Goal: Transaction & Acquisition: Download file/media

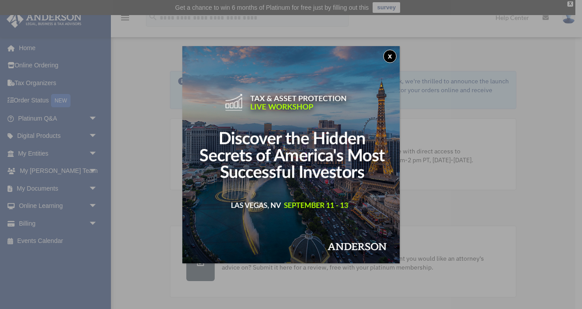
click at [389, 54] on button "x" at bounding box center [389, 56] width 13 height 13
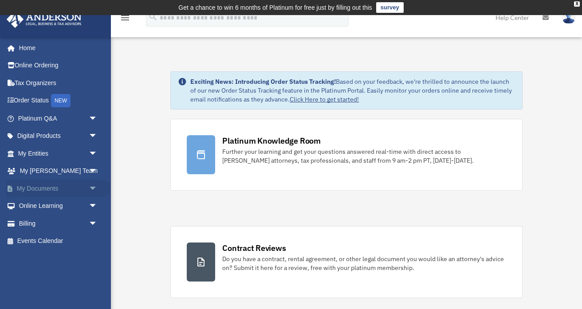
click at [50, 188] on link "My Documents arrow_drop_down" at bounding box center [58, 189] width 105 height 18
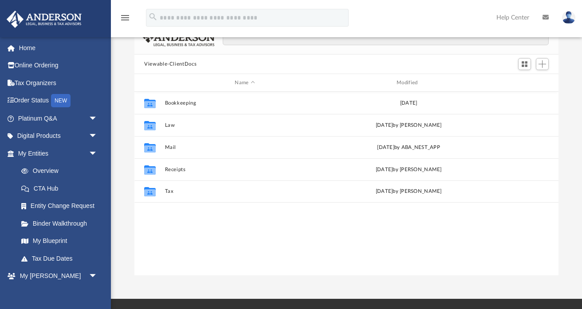
scroll to position [83, 0]
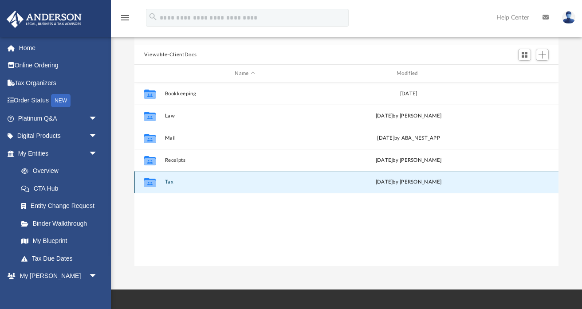
click at [174, 184] on button "Tax" at bounding box center [245, 182] width 160 height 6
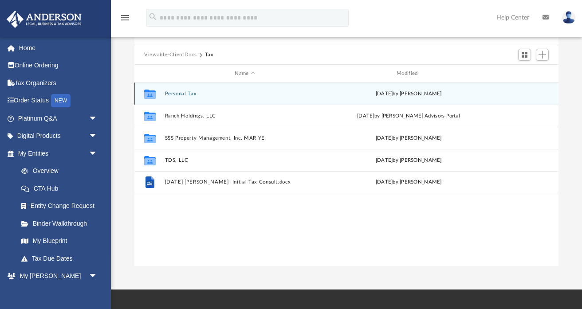
click at [173, 93] on button "Personal Tax" at bounding box center [245, 94] width 160 height 6
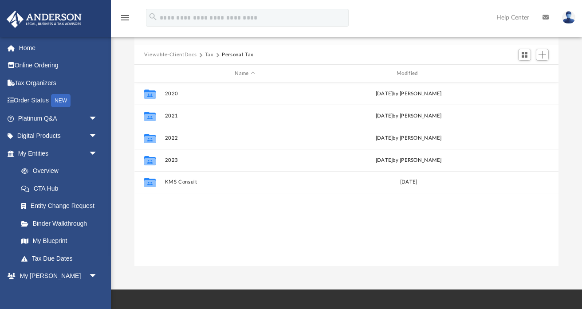
click at [209, 51] on button "Tax" at bounding box center [209, 55] width 9 height 8
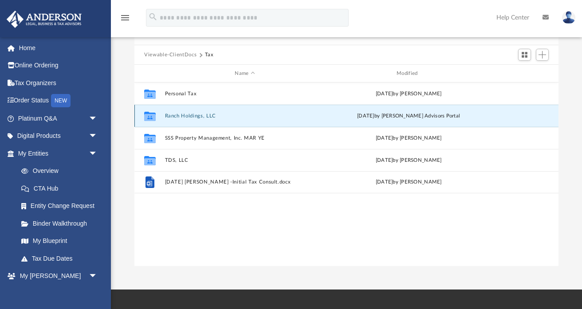
click at [183, 114] on button "Ranch Holdings, LLC" at bounding box center [245, 116] width 160 height 6
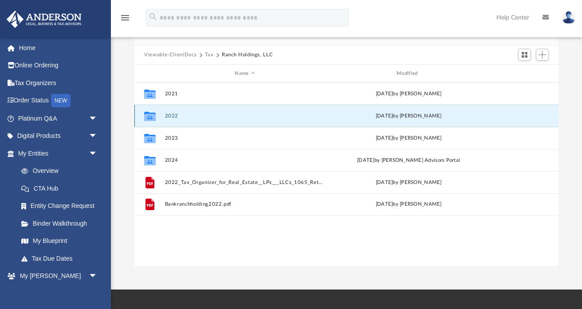
click at [175, 116] on button "2022" at bounding box center [245, 116] width 160 height 6
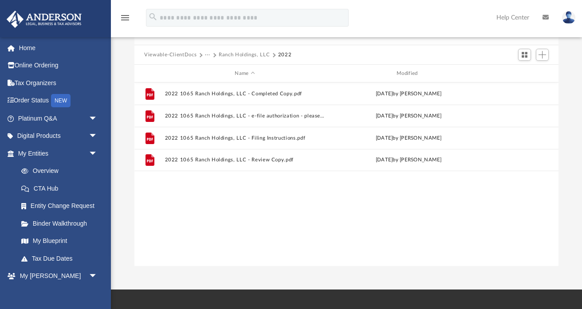
click at [241, 53] on button "Ranch Holdings, LLC" at bounding box center [244, 55] width 51 height 8
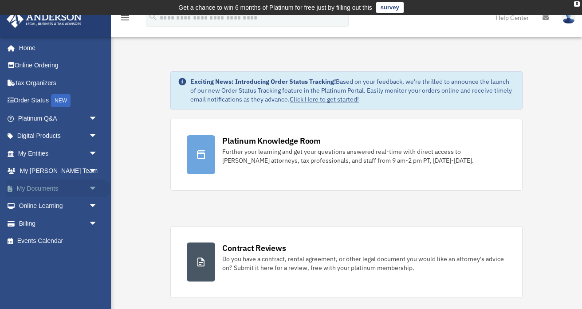
click at [36, 188] on link "My Documents arrow_drop_down" at bounding box center [58, 189] width 105 height 18
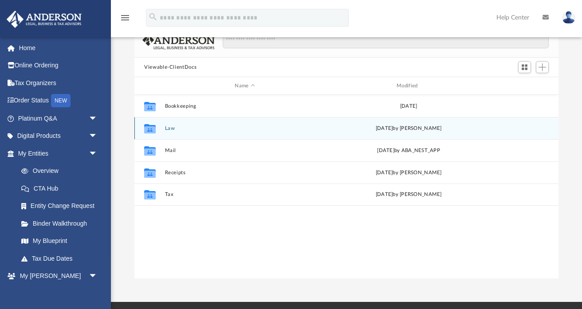
scroll to position [76, 0]
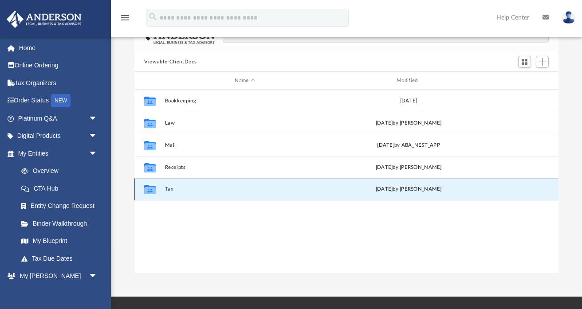
click at [169, 188] on button "Tax" at bounding box center [245, 189] width 160 height 6
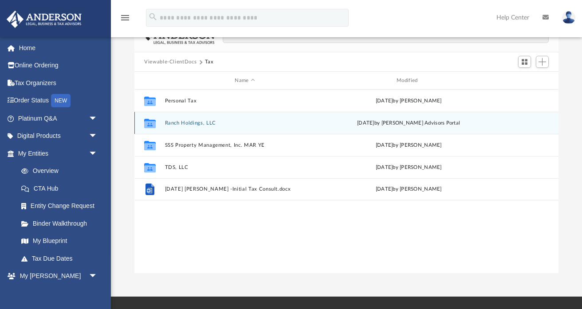
click at [201, 123] on button "Ranch Holdings, LLC" at bounding box center [245, 123] width 160 height 6
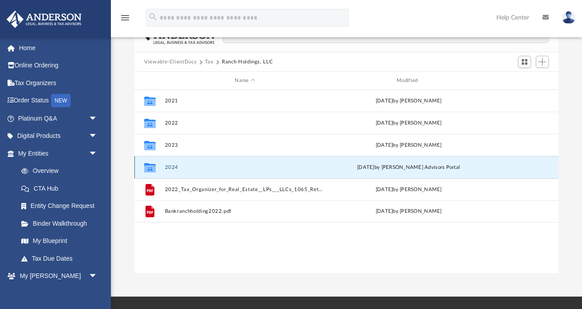
click at [175, 167] on button "2024" at bounding box center [245, 168] width 160 height 6
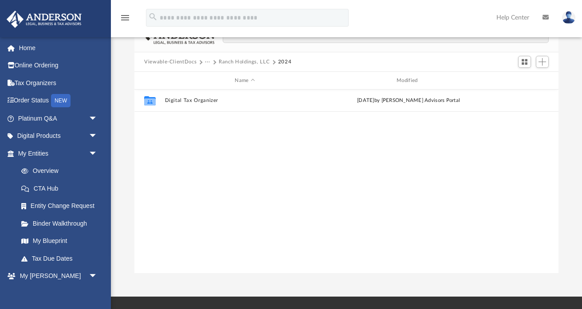
click at [239, 61] on button "Ranch Holdings, LLC" at bounding box center [244, 62] width 51 height 8
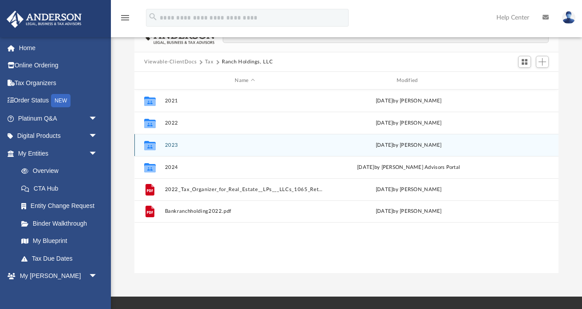
click at [173, 145] on button "2023" at bounding box center [245, 145] width 160 height 6
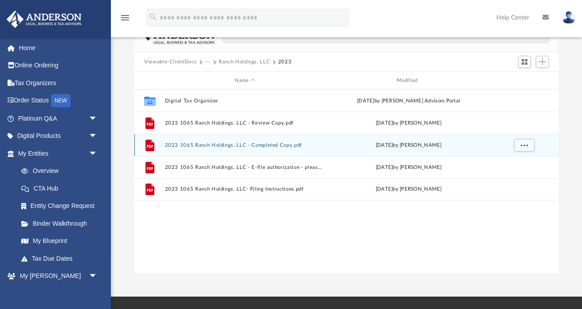
click at [197, 145] on button "2023 1065 Ranch Holdings, LLC - Completed Copy.pdf" at bounding box center [245, 145] width 160 height 6
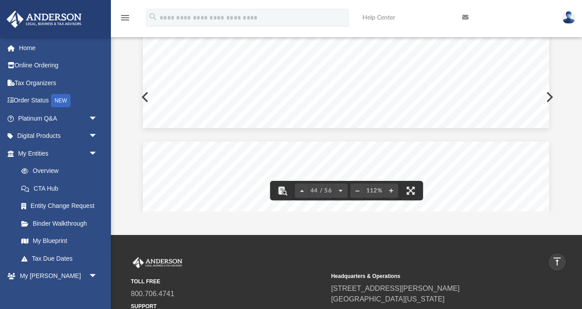
scroll to position [22815, 0]
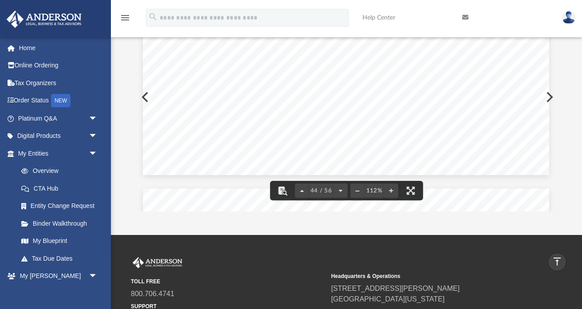
click at [123, 16] on icon "menu" at bounding box center [125, 17] width 11 height 11
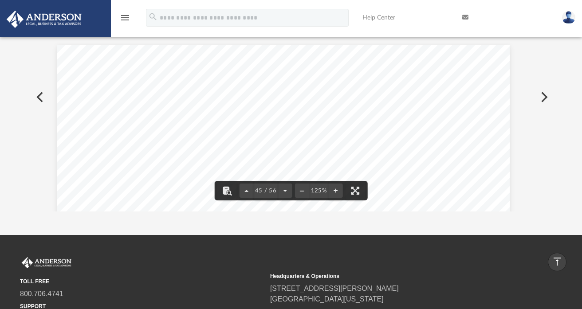
scroll to position [25504, 8]
click at [558, 262] on icon "vertical_align_top" at bounding box center [557, 261] width 11 height 11
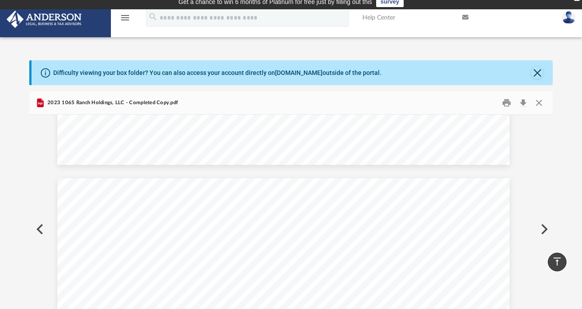
scroll to position [0, 0]
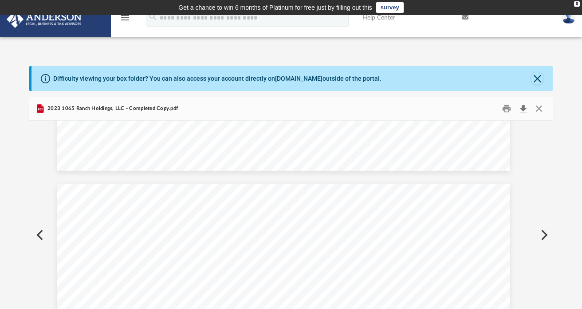
click at [524, 110] on button "Download" at bounding box center [524, 109] width 16 height 14
click at [536, 80] on button "Close" at bounding box center [537, 78] width 12 height 12
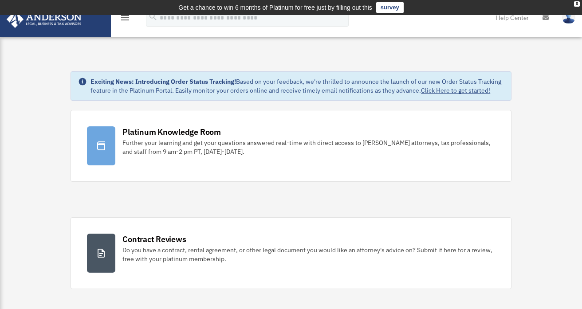
click at [55, 25] on img at bounding box center [44, 19] width 80 height 17
click at [50, 17] on img at bounding box center [44, 19] width 80 height 17
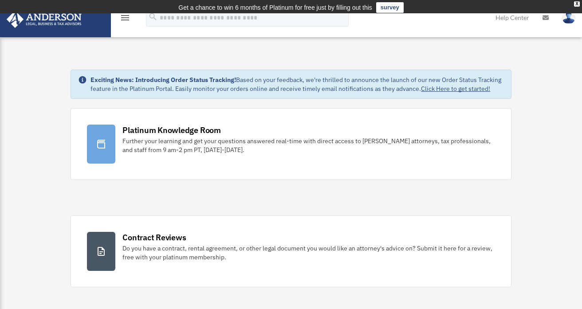
click at [125, 18] on icon "menu" at bounding box center [125, 17] width 11 height 11
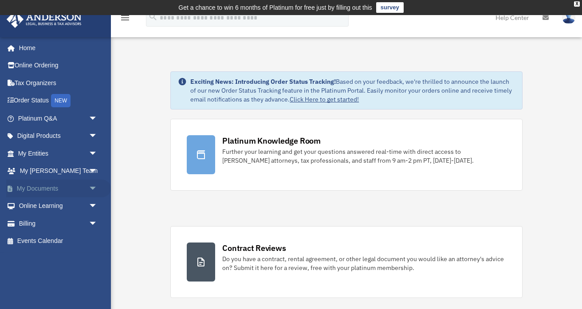
click at [38, 189] on link "My Documents arrow_drop_down" at bounding box center [58, 189] width 105 height 18
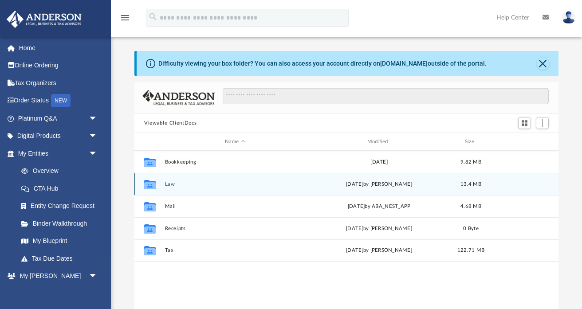
scroll to position [201, 424]
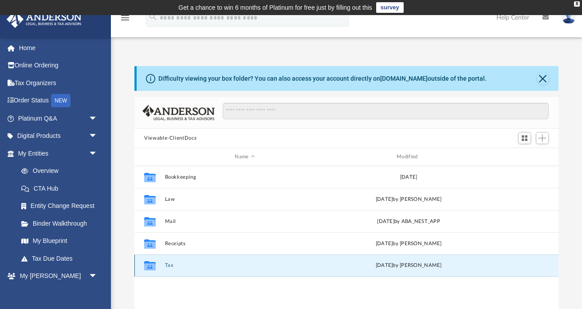
click at [167, 266] on button "Tax" at bounding box center [245, 266] width 160 height 6
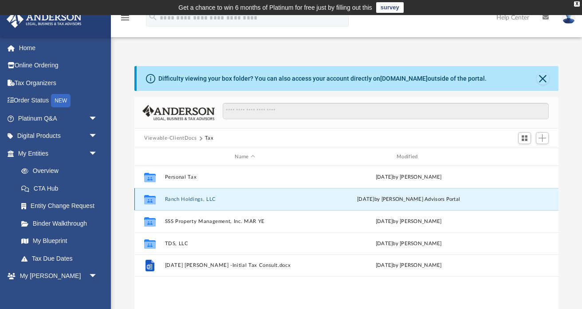
click at [184, 199] on button "Ranch Holdings, LLC" at bounding box center [245, 200] width 160 height 6
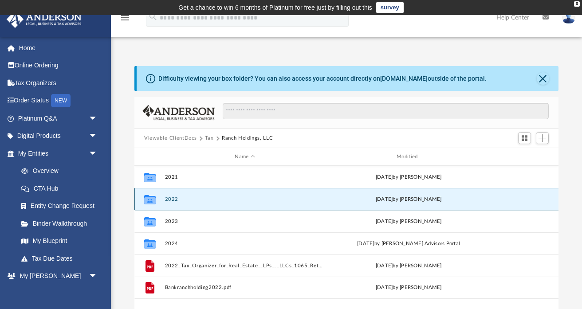
click at [172, 197] on button "2022" at bounding box center [245, 200] width 160 height 6
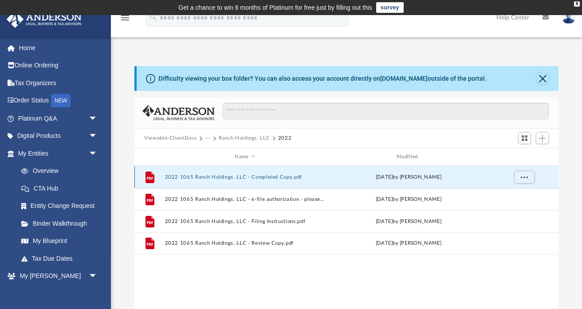
click at [214, 177] on button "2022 1065 Ranch Holdings, LLC - Completed Copy.pdf" at bounding box center [245, 177] width 160 height 6
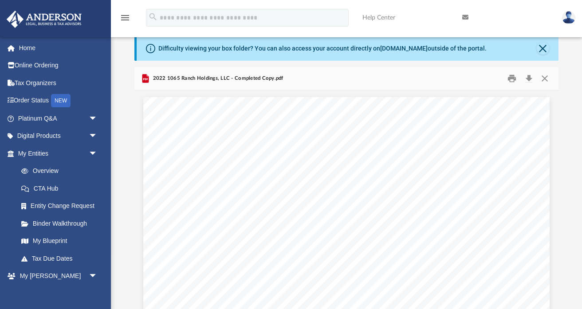
scroll to position [26, 0]
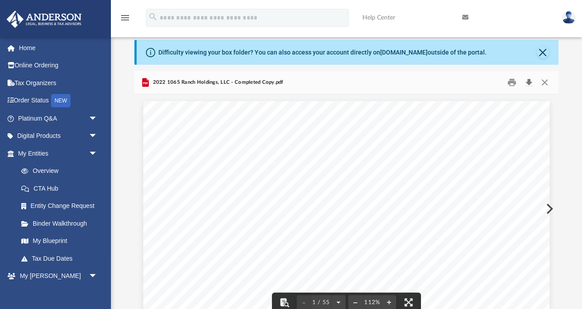
click at [527, 82] on button "Download" at bounding box center [529, 83] width 16 height 14
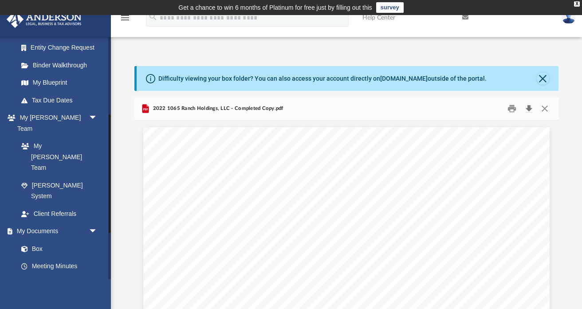
scroll to position [0, 0]
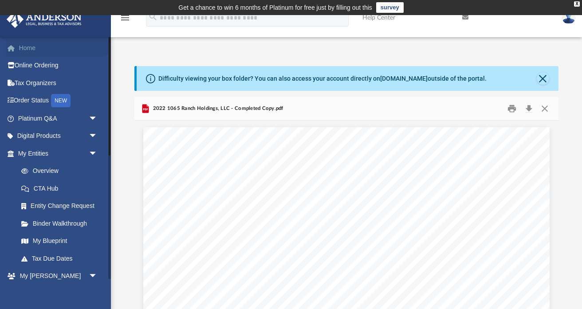
click at [20, 44] on link "Home" at bounding box center [58, 48] width 105 height 18
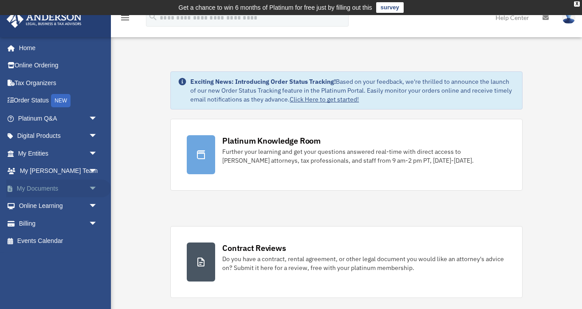
click at [43, 188] on link "My Documents arrow_drop_down" at bounding box center [58, 189] width 105 height 18
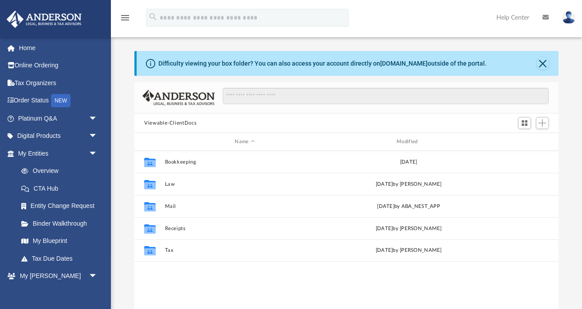
scroll to position [201, 424]
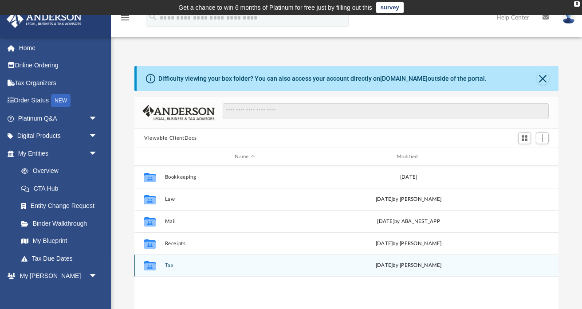
click at [174, 262] on div "Collaborated Folder Tax [DATE] by [PERSON_NAME]" at bounding box center [346, 266] width 424 height 22
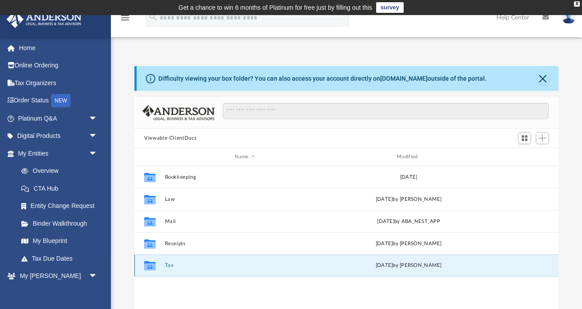
click at [168, 266] on button "Tax" at bounding box center [245, 266] width 160 height 6
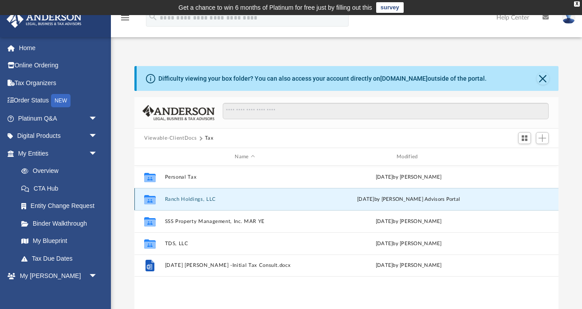
click at [193, 199] on button "Ranch Holdings, LLC" at bounding box center [245, 200] width 160 height 6
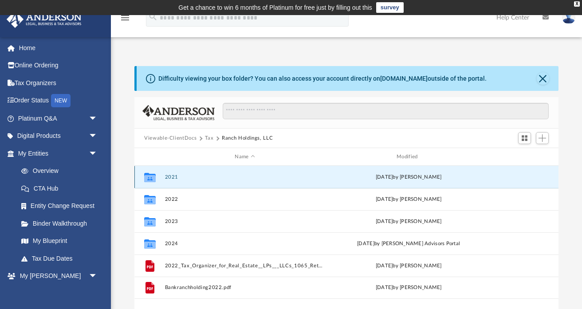
click at [172, 175] on button "2021" at bounding box center [245, 177] width 160 height 6
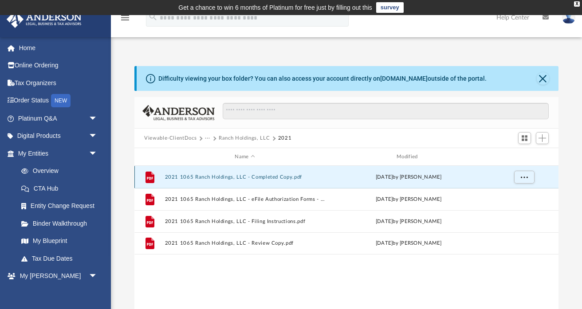
click at [236, 176] on button "2021 1065 Ranch Holdings, LLC - Completed Copy.pdf" at bounding box center [245, 177] width 160 height 6
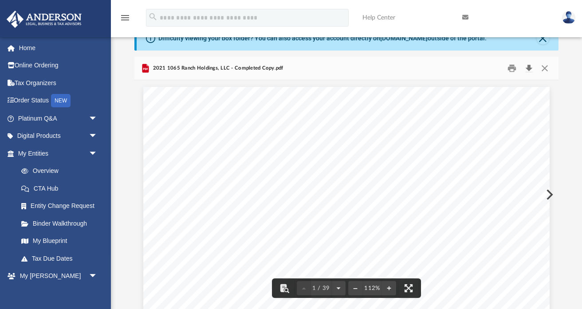
click at [529, 70] on button "Download" at bounding box center [529, 69] width 16 height 14
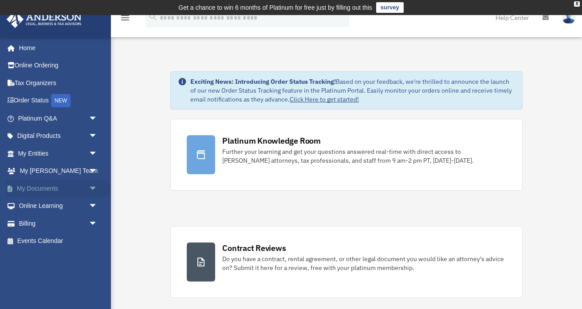
click at [47, 189] on link "My Documents arrow_drop_down" at bounding box center [58, 189] width 105 height 18
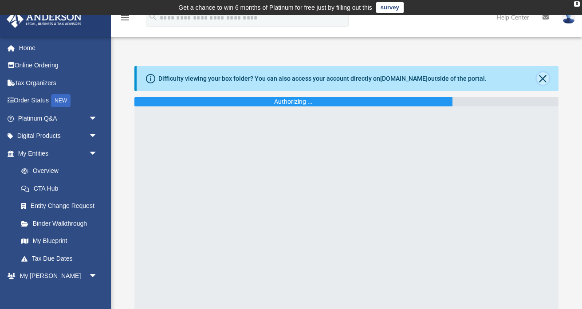
click at [543, 77] on button "Close" at bounding box center [543, 78] width 12 height 12
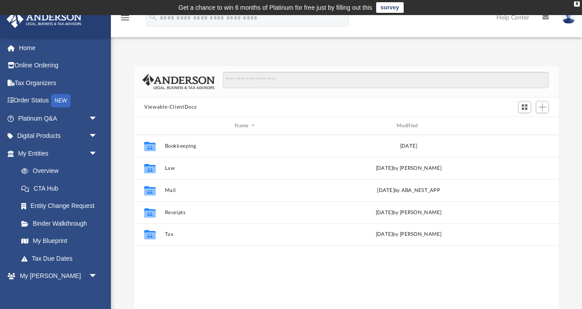
scroll to position [201, 424]
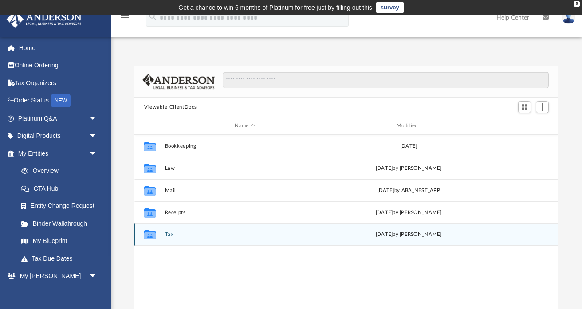
click at [166, 235] on button "Tax" at bounding box center [245, 235] width 160 height 6
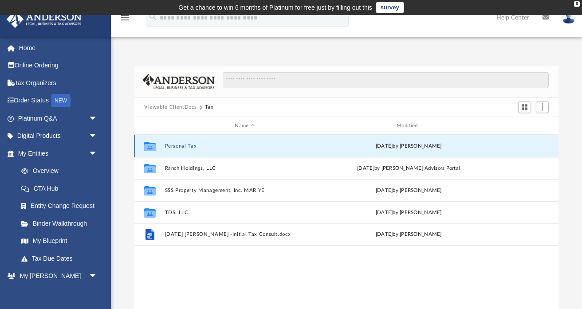
click at [186, 147] on button "Personal Tax" at bounding box center [245, 146] width 160 height 6
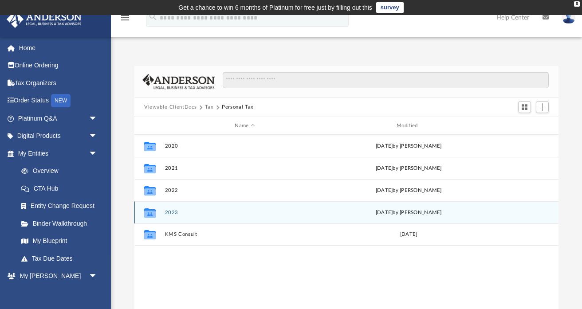
click at [173, 212] on button "2023" at bounding box center [245, 213] width 160 height 6
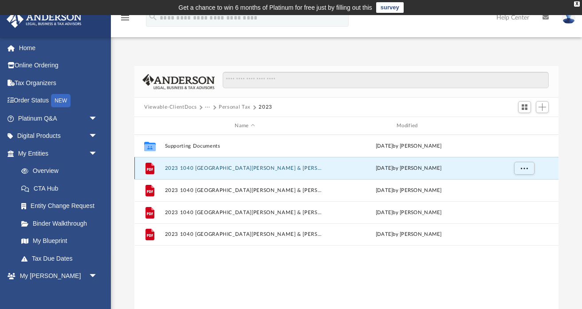
click at [251, 166] on button "2023 1040 Shirbroun, Troy & Erica - Completed Copy.pdf" at bounding box center [245, 169] width 160 height 6
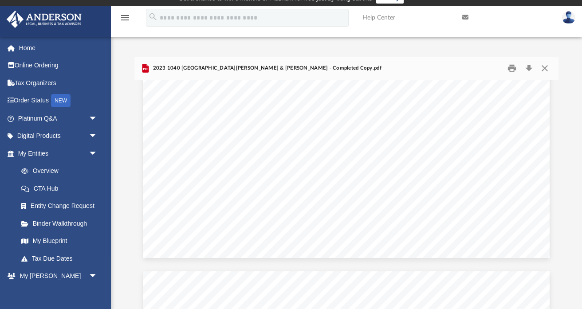
scroll to position [1934, 0]
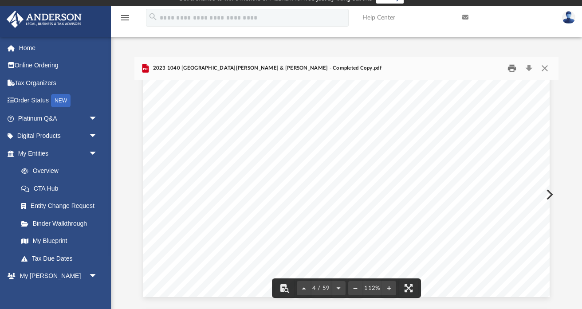
click at [511, 70] on button "Print" at bounding box center [513, 69] width 18 height 14
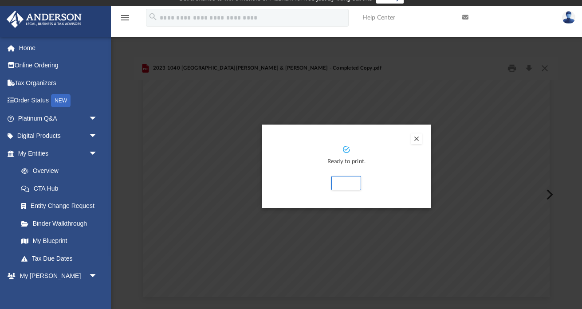
click at [417, 141] on button "Preview" at bounding box center [416, 139] width 11 height 11
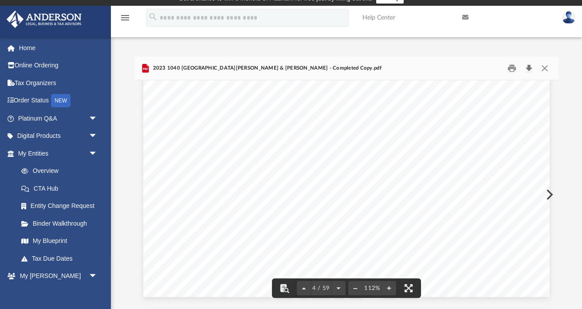
click at [529, 67] on button "Download" at bounding box center [529, 69] width 16 height 14
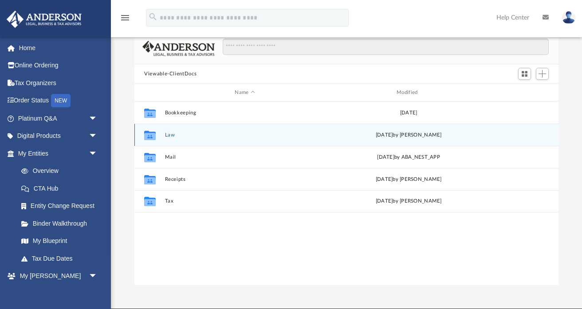
scroll to position [72, 0]
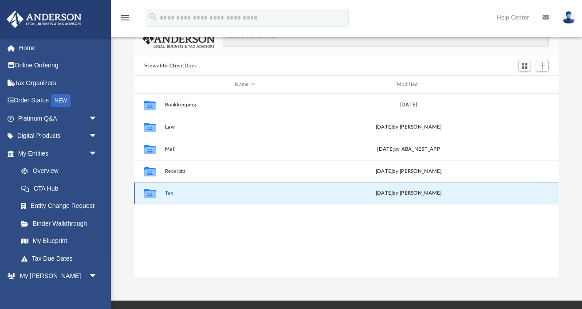
click at [210, 194] on button "Tax" at bounding box center [245, 193] width 160 height 6
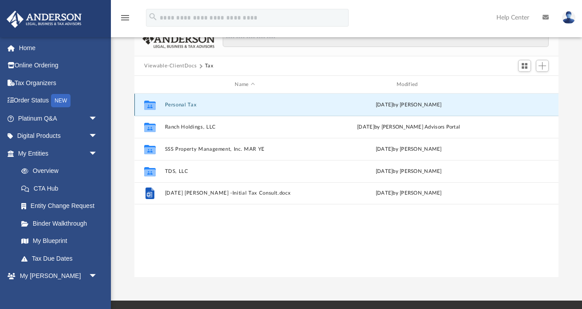
click at [177, 105] on button "Personal Tax" at bounding box center [245, 105] width 160 height 6
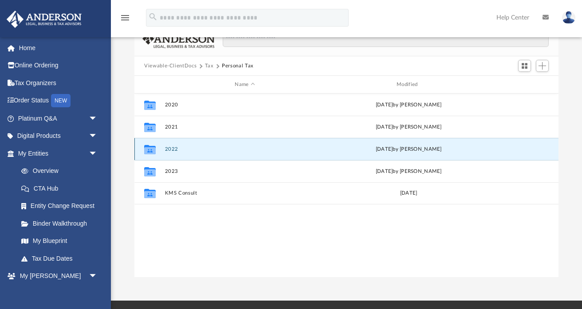
click at [171, 149] on button "2022" at bounding box center [245, 149] width 160 height 6
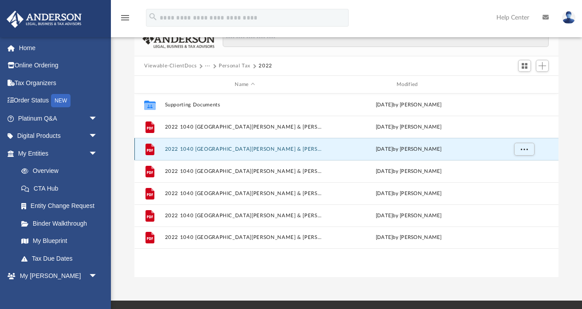
click at [208, 147] on button "2022 1040 Shirbroun, Troy & Erica - Completed Copy.pdf" at bounding box center [245, 149] width 160 height 6
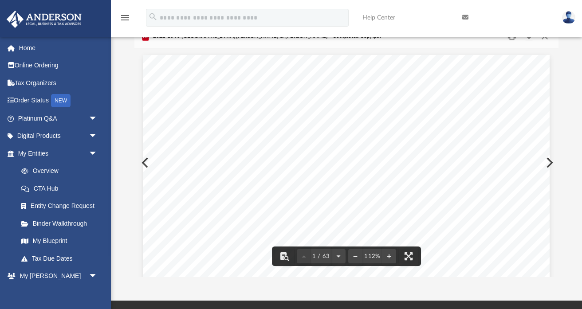
scroll to position [0, 0]
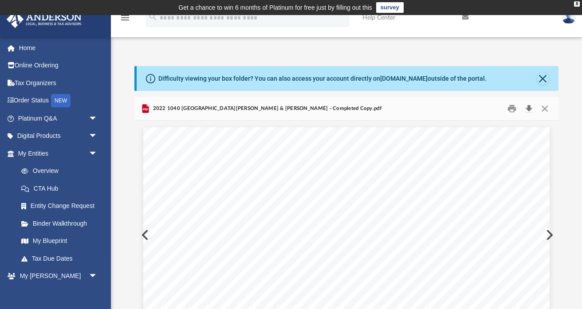
click at [529, 108] on button "Download" at bounding box center [529, 109] width 16 height 14
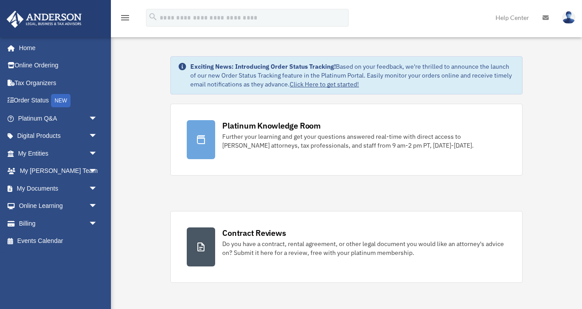
click at [355, 236] on div "Contract Reviews Do you have a contract, rental agreement, or other legal docum…" at bounding box center [364, 243] width 284 height 30
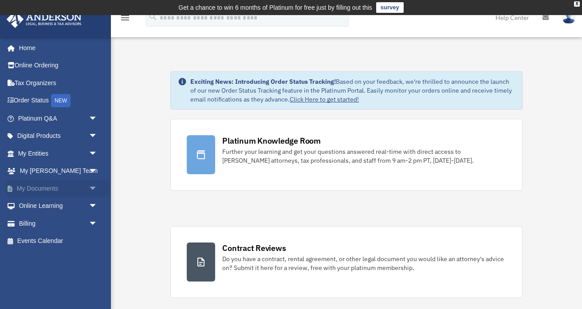
click at [37, 191] on link "My Documents arrow_drop_down" at bounding box center [58, 189] width 105 height 18
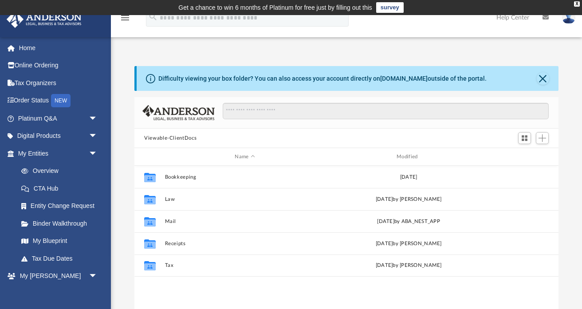
scroll to position [201, 424]
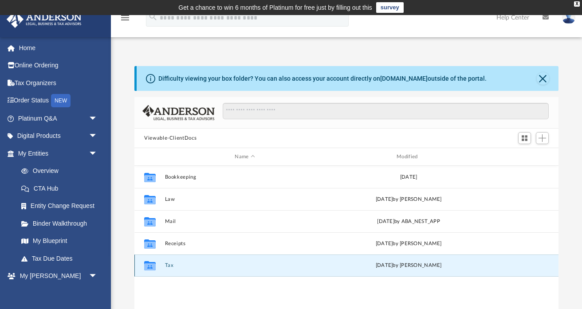
click at [170, 265] on button "Tax" at bounding box center [245, 266] width 160 height 6
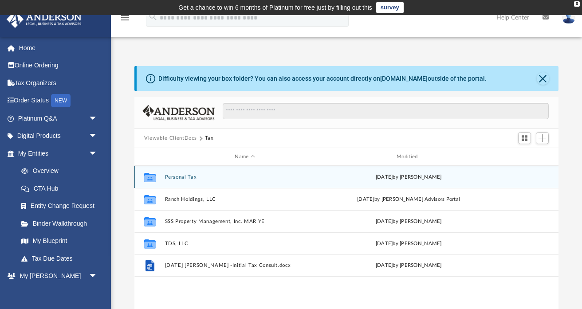
click at [182, 178] on button "Personal Tax" at bounding box center [245, 177] width 160 height 6
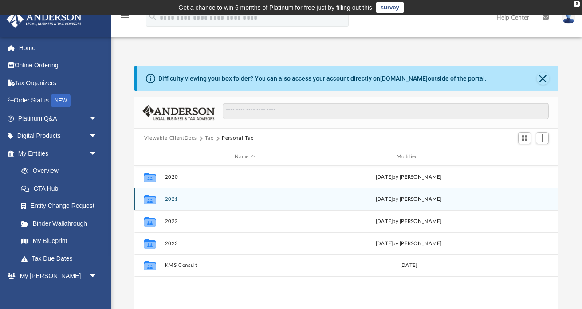
click at [175, 199] on button "2021" at bounding box center [245, 200] width 160 height 6
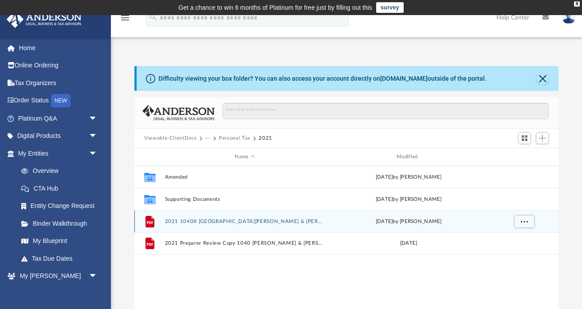
click at [209, 223] on button "2021 1040X [GEOGRAPHIC_DATA][PERSON_NAME] & [PERSON_NAME] - Completed Copy.pdf" at bounding box center [245, 222] width 160 height 6
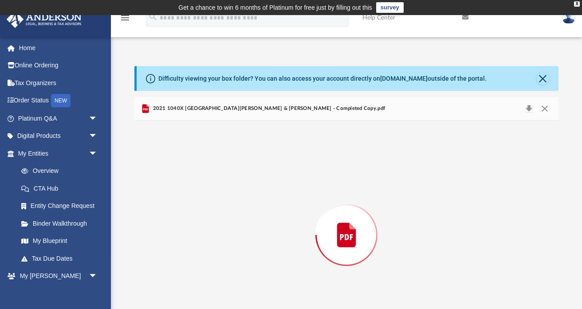
scroll to position [40, 0]
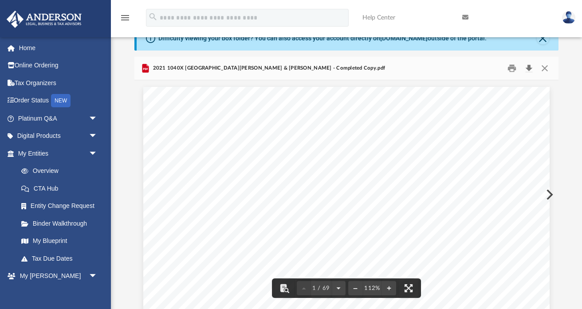
click at [527, 67] on button "Download" at bounding box center [529, 69] width 16 height 14
